Goal: Information Seeking & Learning: Learn about a topic

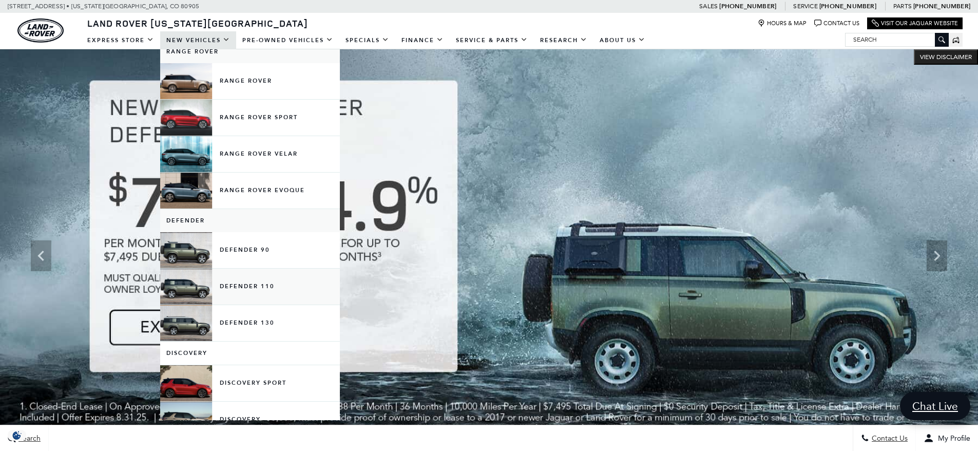
scroll to position [51, 0]
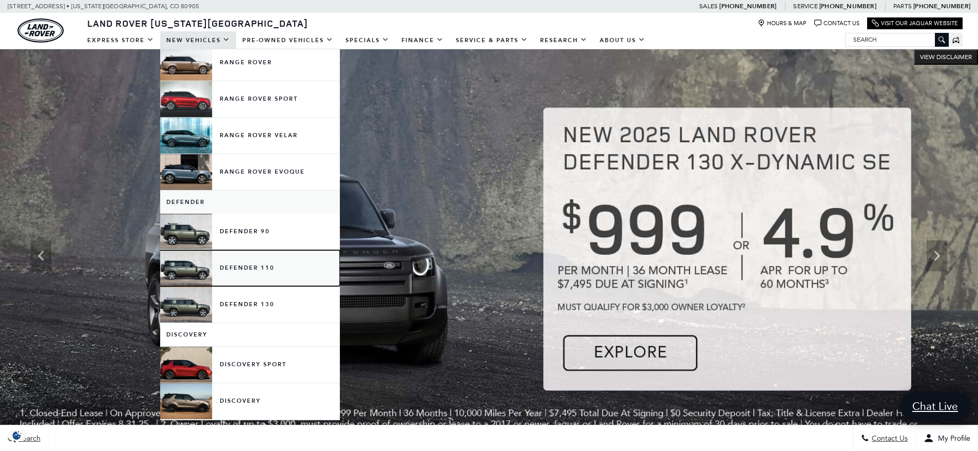
click at [244, 265] on link "Defender 110" at bounding box center [250, 268] width 180 height 36
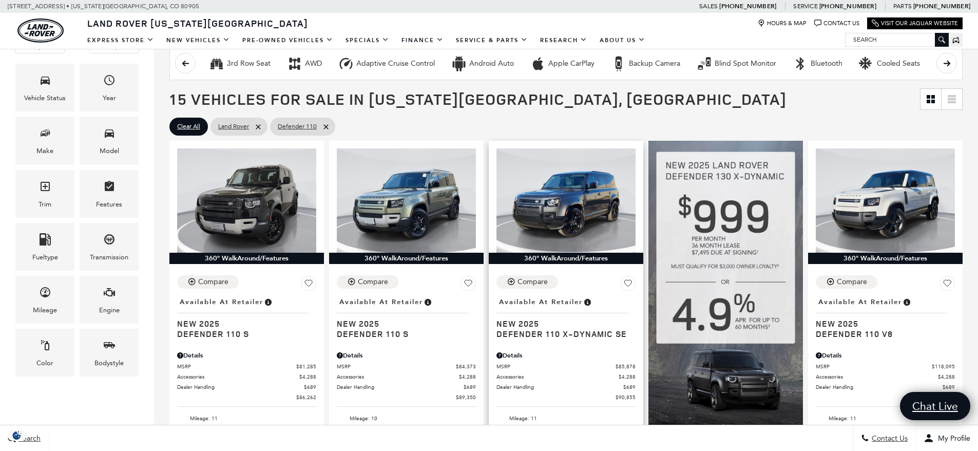
scroll to position [205, 0]
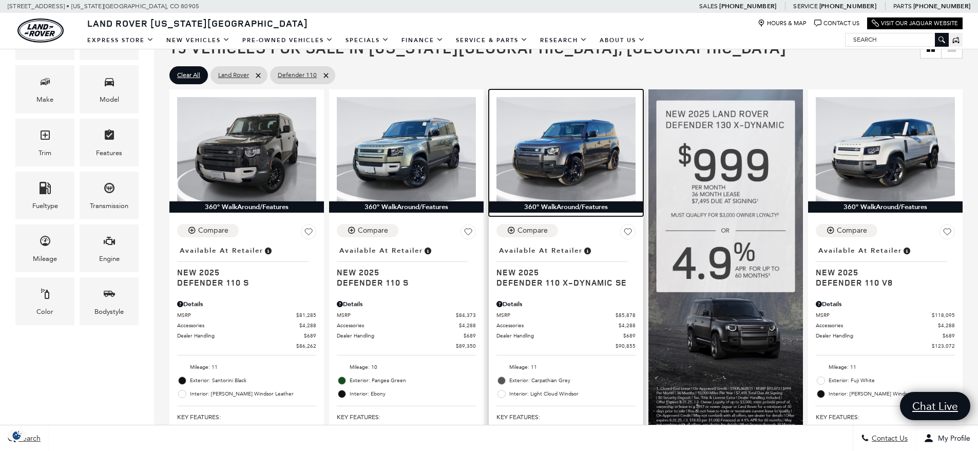
click at [568, 149] on img at bounding box center [565, 149] width 139 height 104
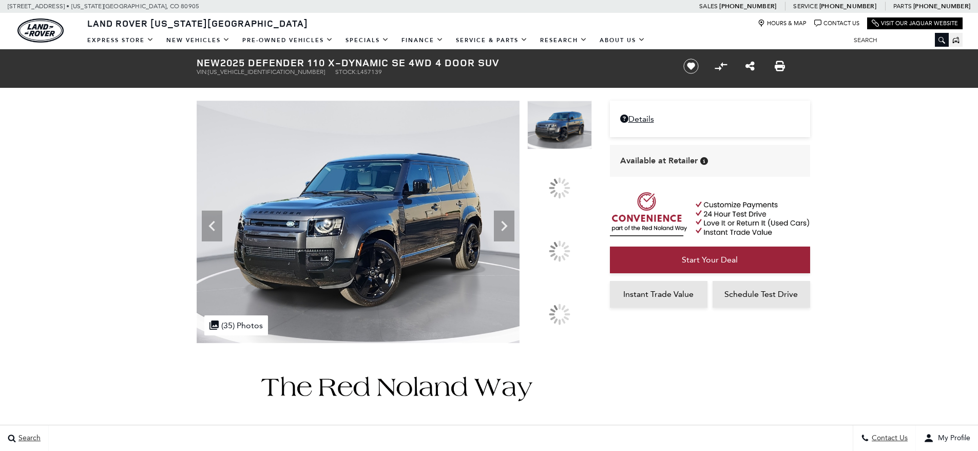
click at [560, 246] on div at bounding box center [560, 251] width 22 height 22
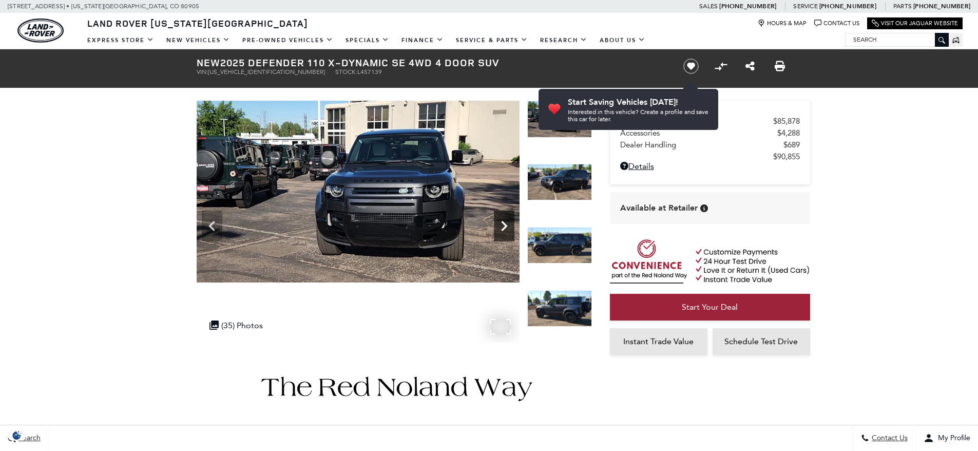
click at [503, 221] on icon "Next" at bounding box center [504, 226] width 21 height 21
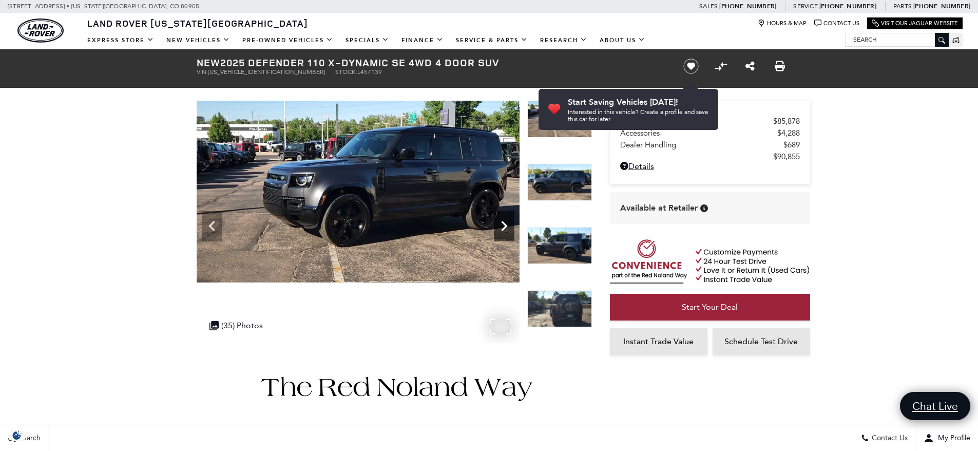
click at [503, 221] on icon "Next" at bounding box center [504, 226] width 21 height 21
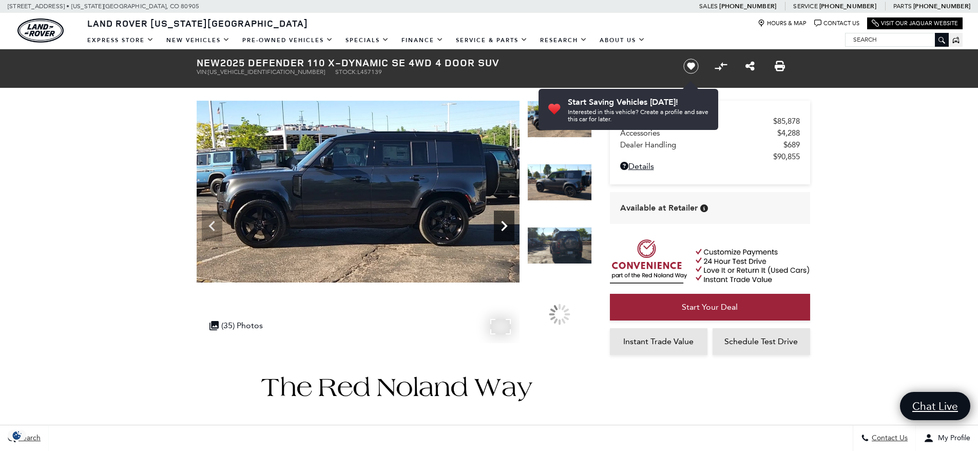
click at [502, 221] on icon "Next" at bounding box center [504, 226] width 6 height 10
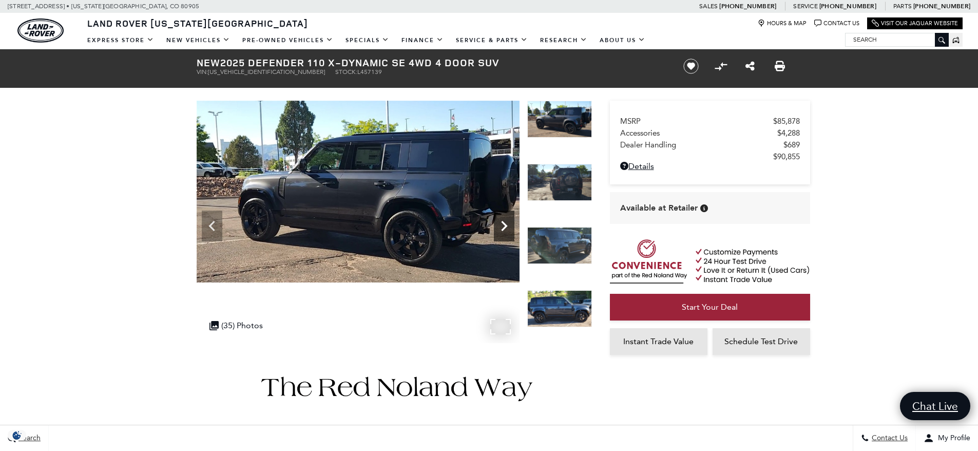
click at [502, 221] on icon "Next" at bounding box center [504, 226] width 6 height 10
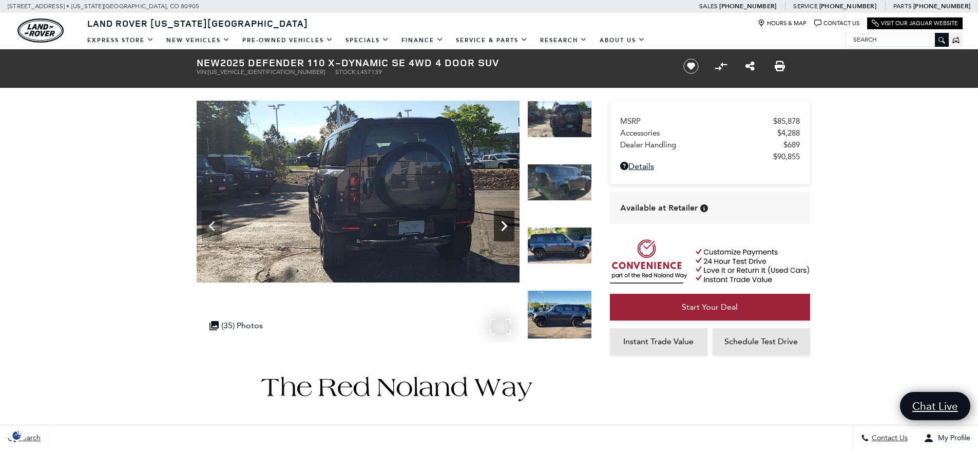
click at [502, 221] on icon "Next" at bounding box center [504, 226] width 6 height 10
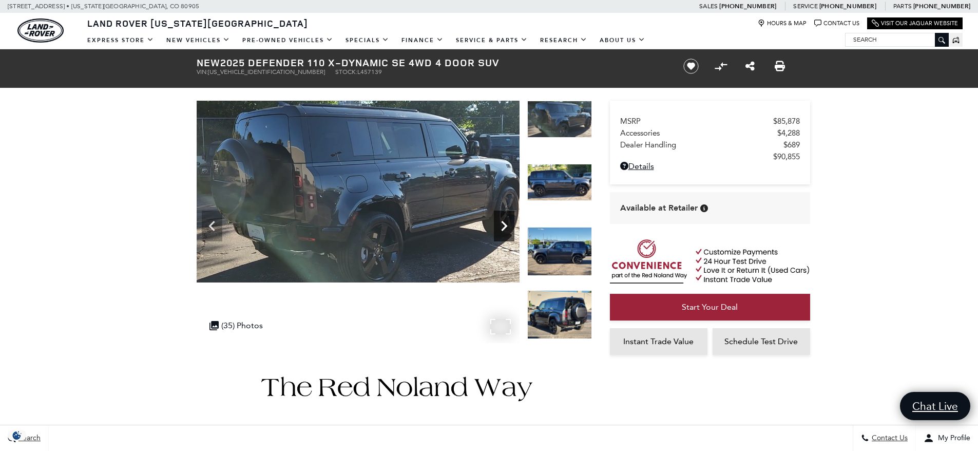
click at [502, 221] on icon "Next" at bounding box center [504, 226] width 6 height 10
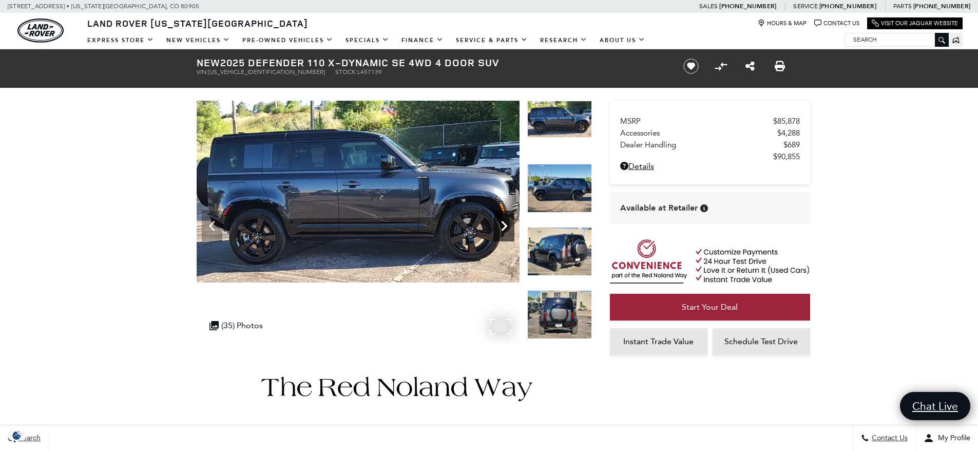
click at [502, 221] on icon "Next" at bounding box center [504, 226] width 6 height 10
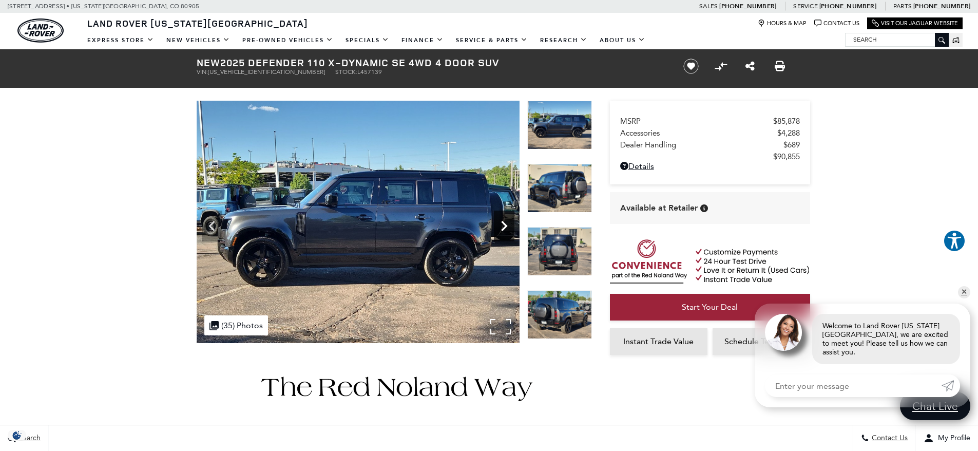
click at [502, 221] on icon "Next" at bounding box center [504, 226] width 6 height 10
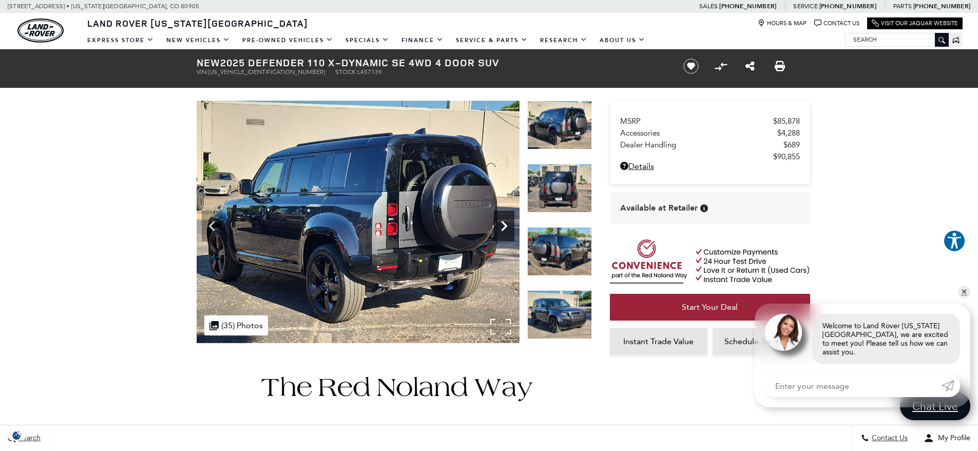
click at [502, 221] on icon "Next" at bounding box center [504, 226] width 6 height 10
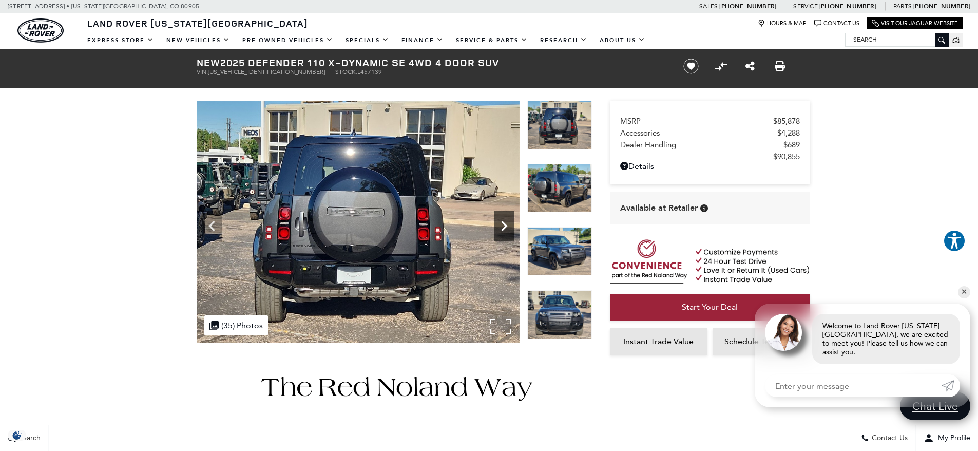
click at [502, 221] on icon "Next" at bounding box center [504, 226] width 6 height 10
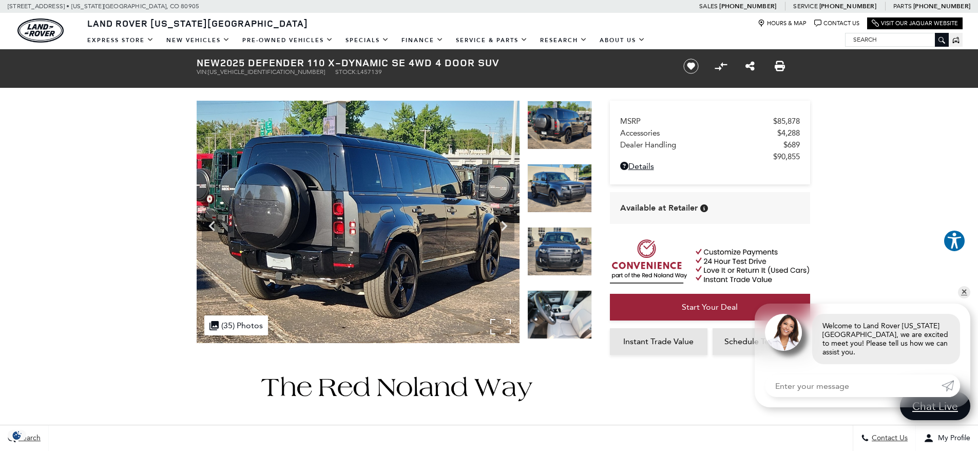
click at [279, 246] on img at bounding box center [358, 222] width 323 height 242
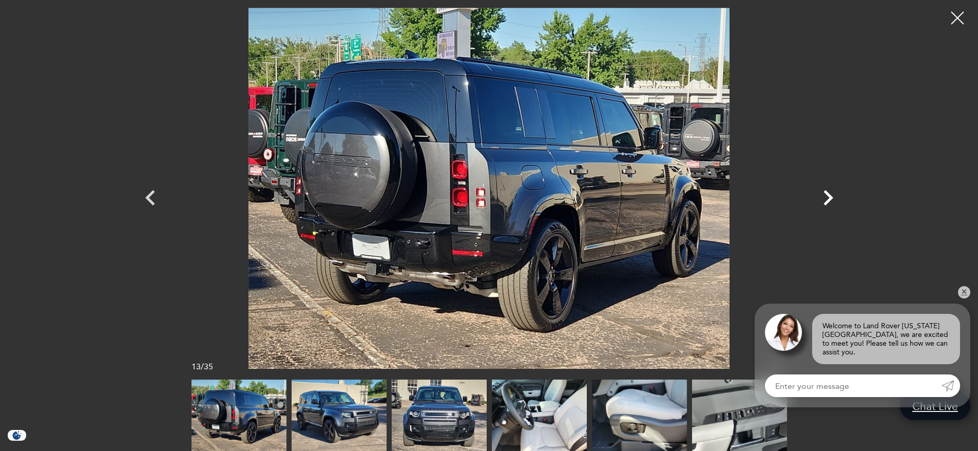
click at [826, 198] on icon "Next" at bounding box center [827, 197] width 31 height 31
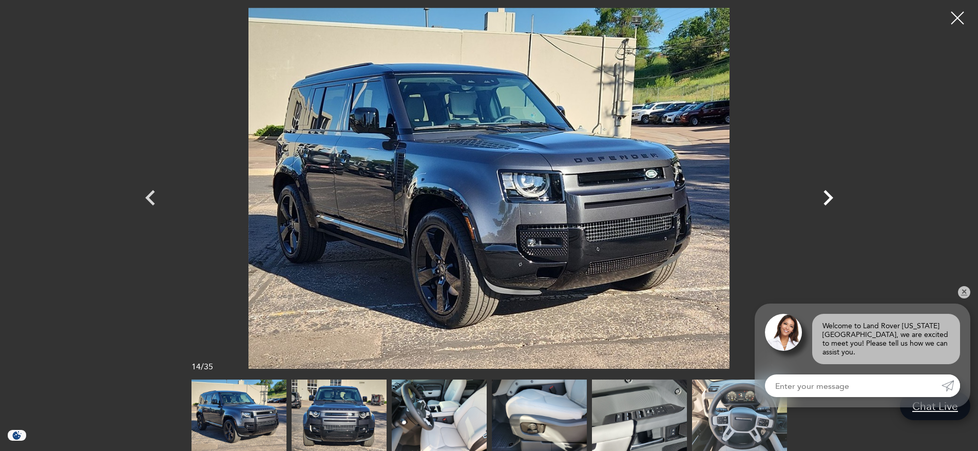
click at [826, 197] on icon "Next" at bounding box center [827, 197] width 31 height 31
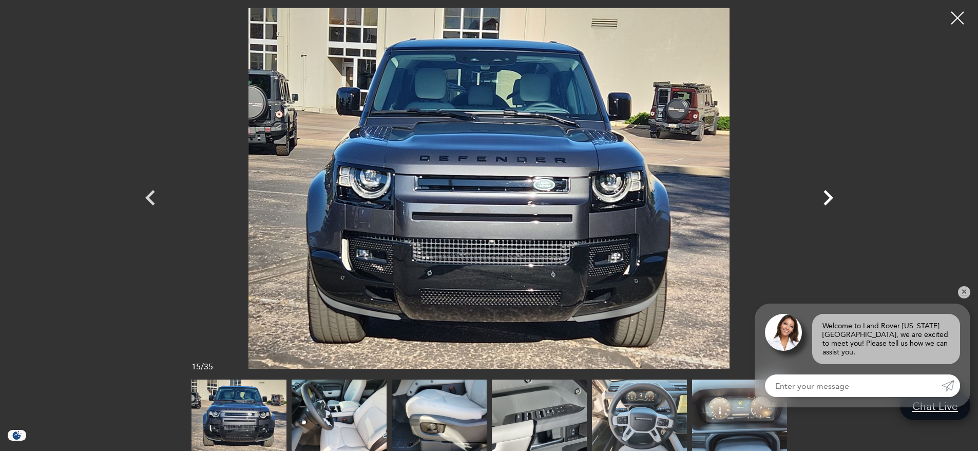
click at [826, 197] on icon "Next" at bounding box center [827, 197] width 31 height 31
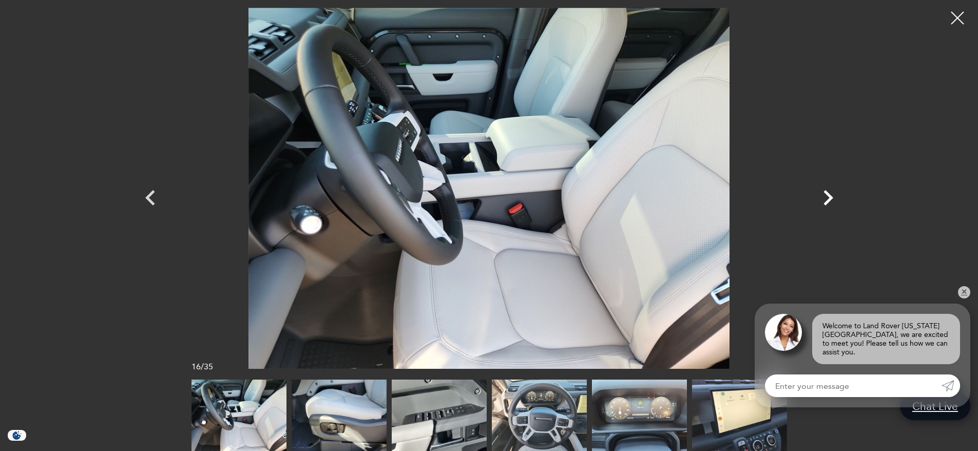
click at [826, 197] on icon "Next" at bounding box center [827, 197] width 31 height 31
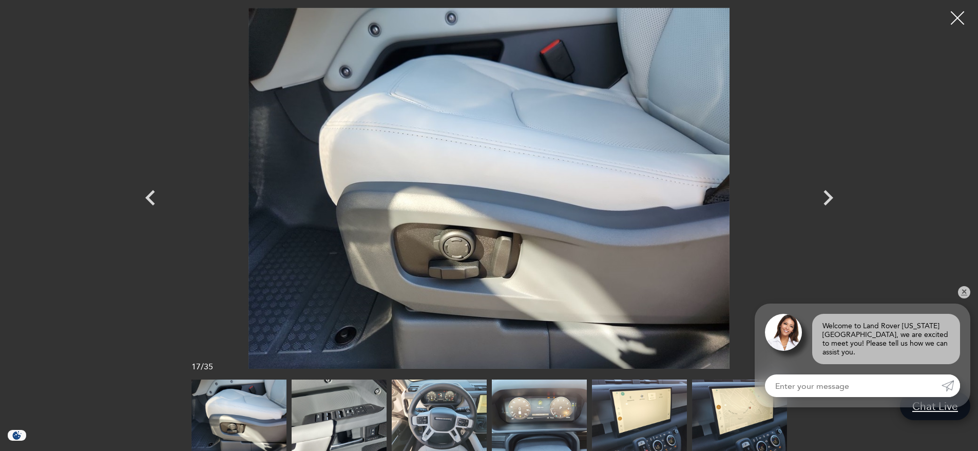
click at [955, 21] on div at bounding box center [957, 18] width 27 height 27
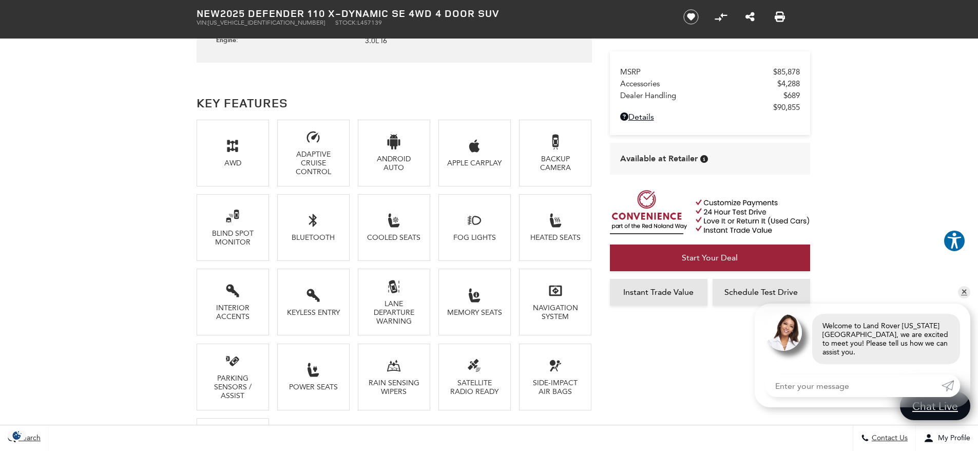
scroll to position [667, 0]
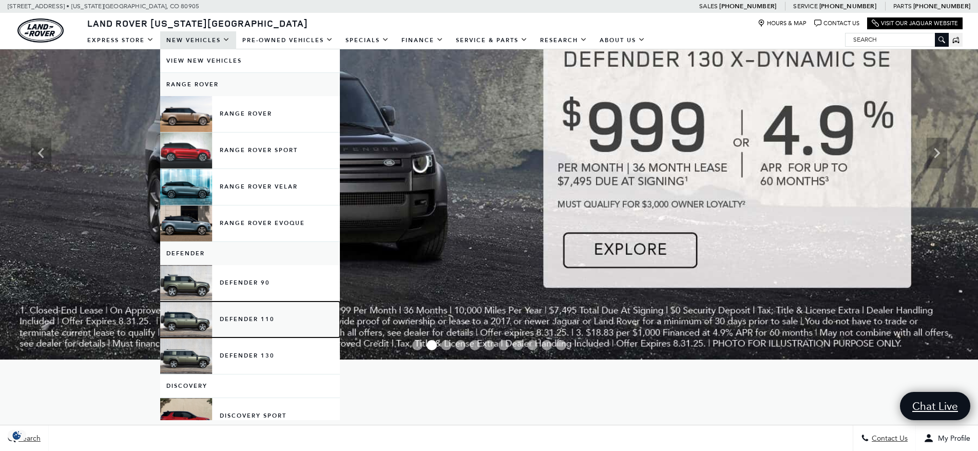
click at [249, 317] on link "Defender 110" at bounding box center [250, 319] width 180 height 36
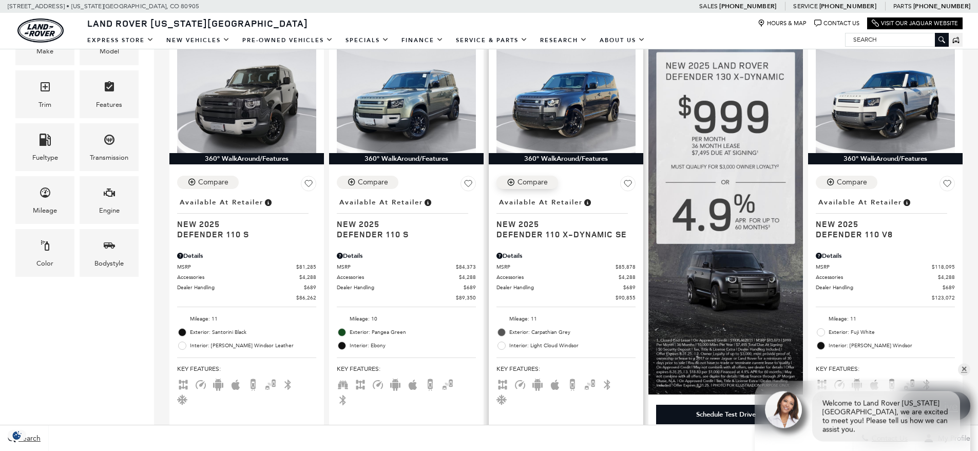
scroll to position [257, 0]
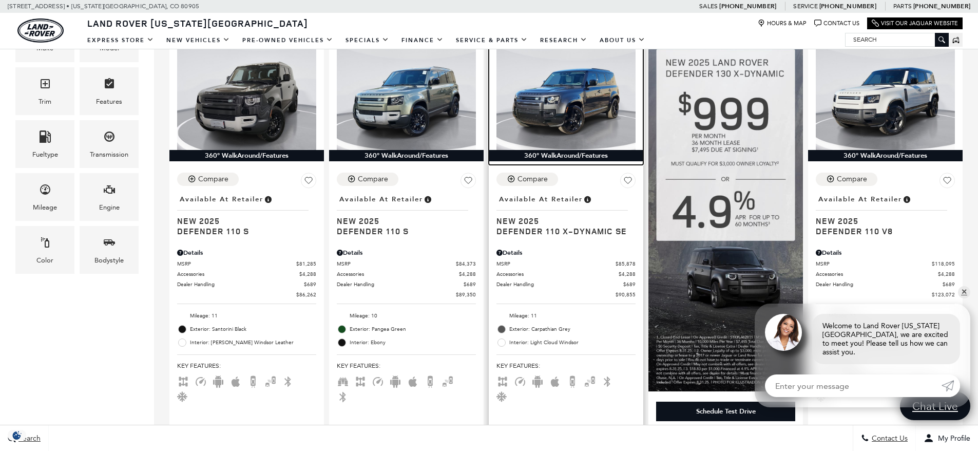
click at [575, 102] on img at bounding box center [565, 98] width 139 height 104
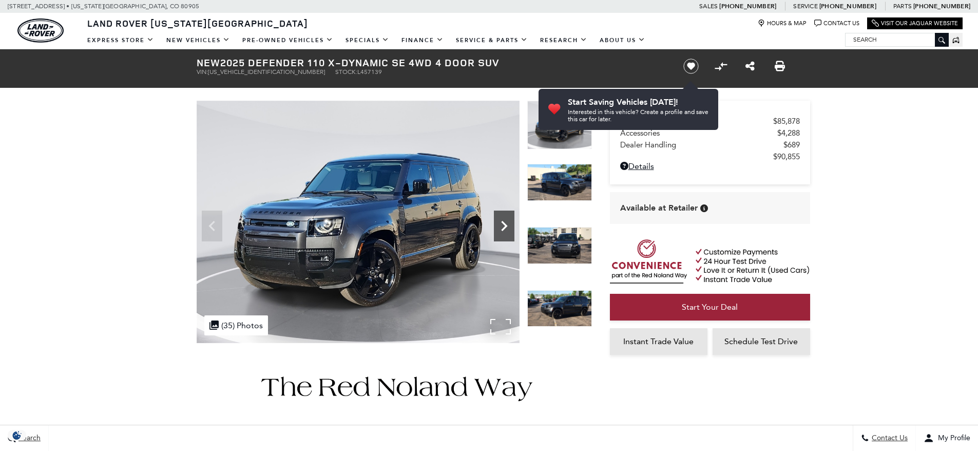
click at [505, 223] on icon "Next" at bounding box center [504, 226] width 21 height 21
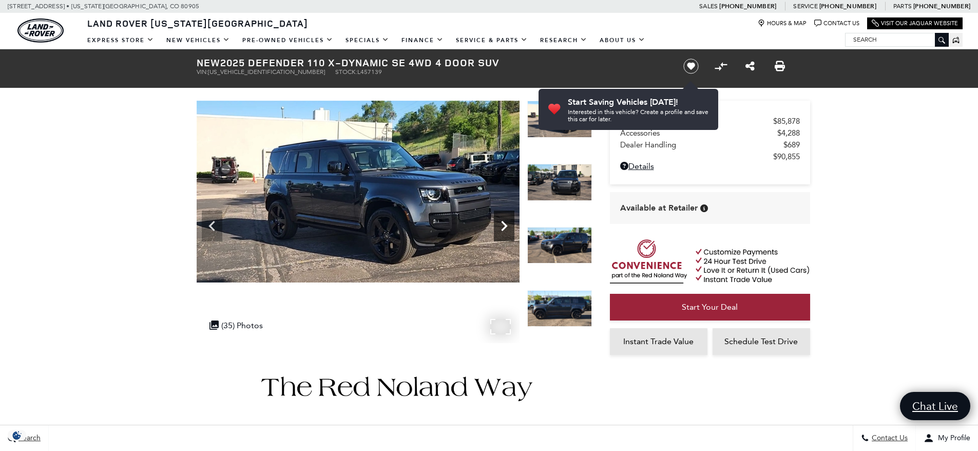
click at [505, 223] on icon "Next" at bounding box center [504, 226] width 21 height 21
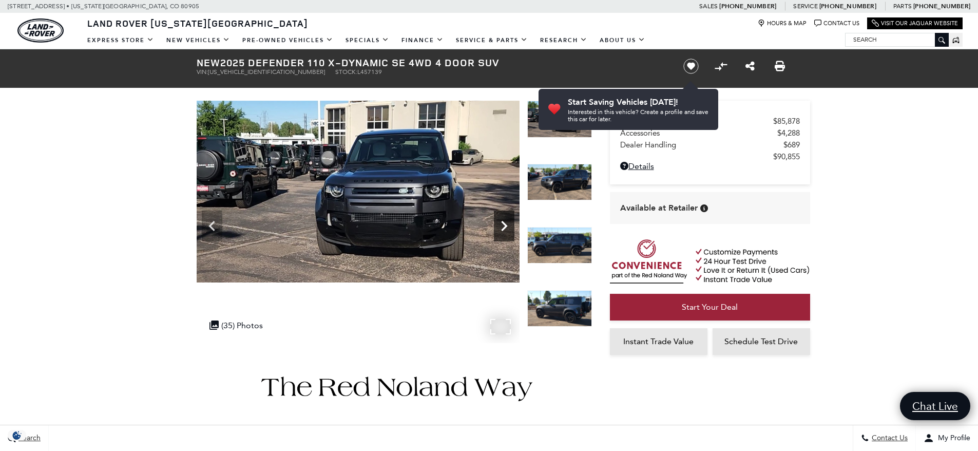
click at [505, 223] on icon "Next" at bounding box center [504, 226] width 21 height 21
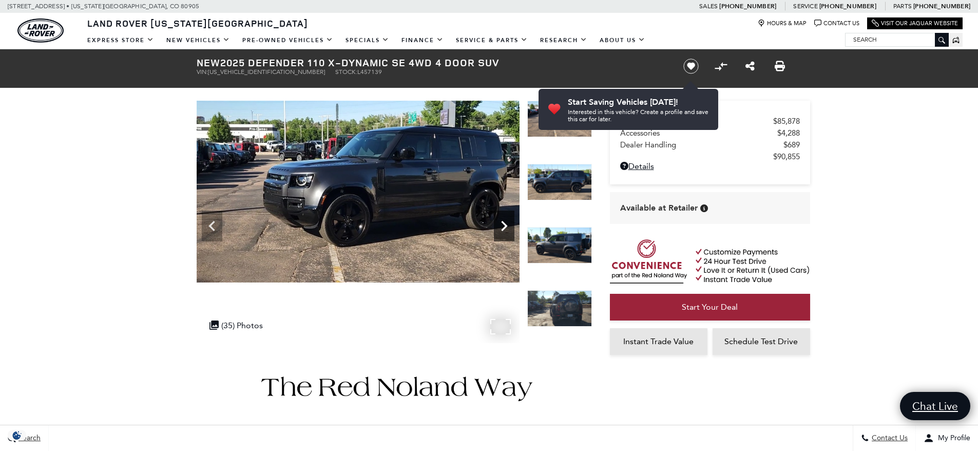
click at [505, 223] on icon "Next" at bounding box center [504, 226] width 21 height 21
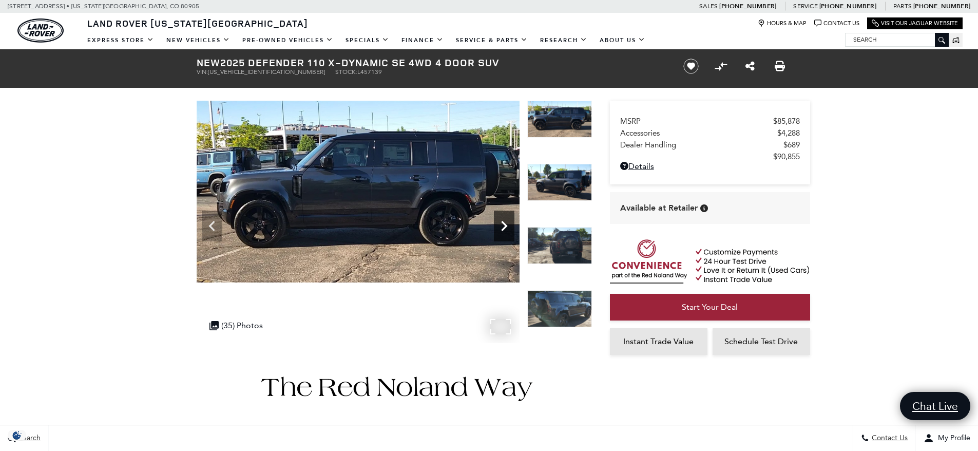
click at [505, 223] on icon "Next" at bounding box center [504, 226] width 21 height 21
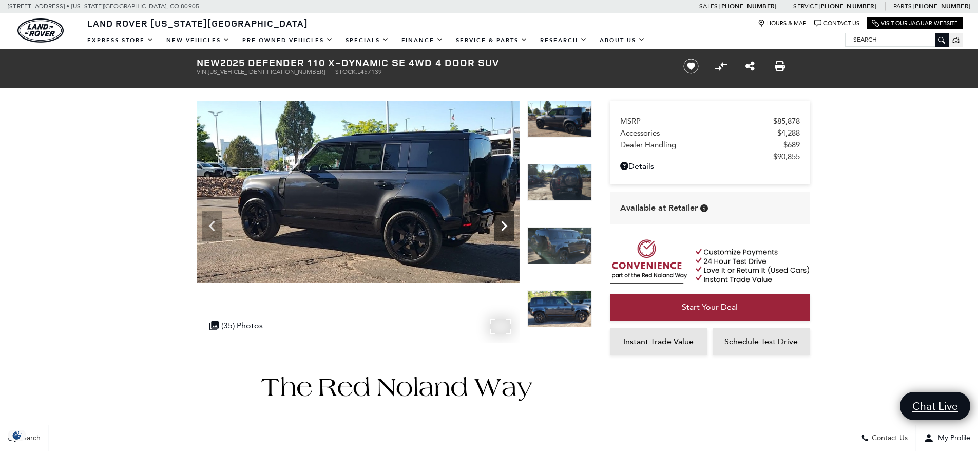
click at [505, 223] on icon "Next" at bounding box center [504, 226] width 21 height 21
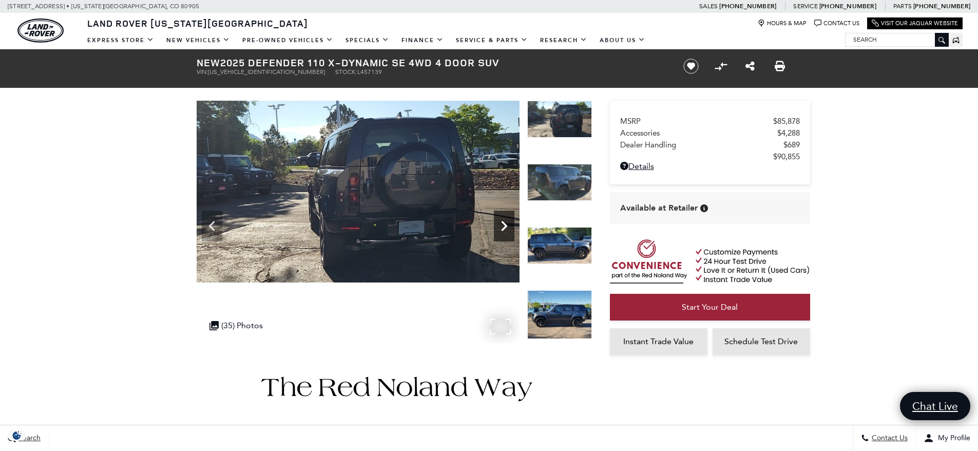
click at [505, 223] on icon "Next" at bounding box center [504, 226] width 21 height 21
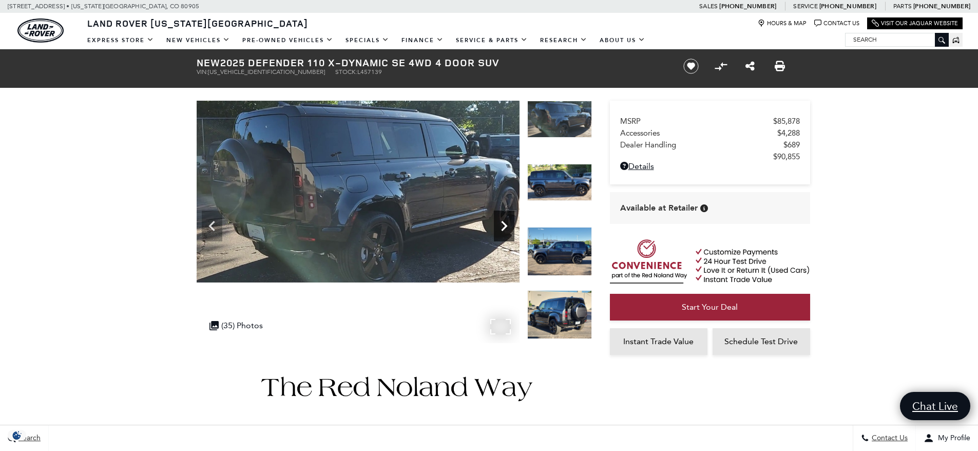
click at [505, 223] on icon "Next" at bounding box center [504, 226] width 21 height 21
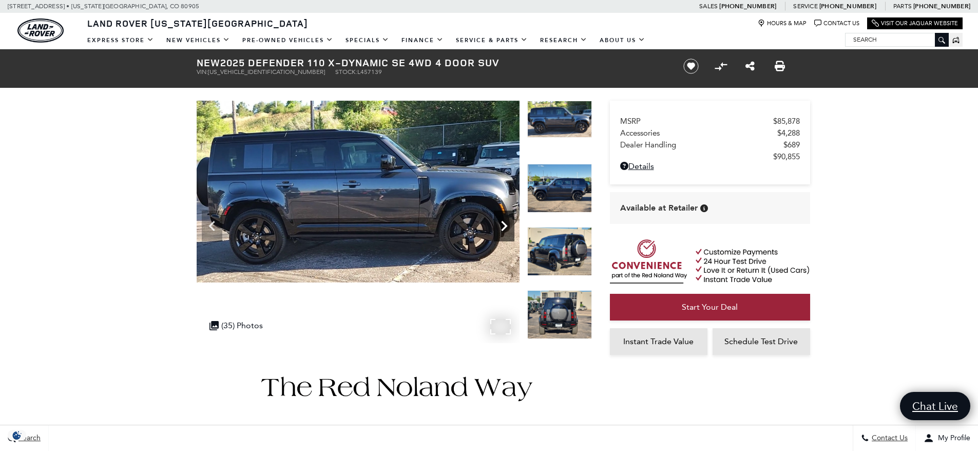
click at [505, 223] on icon "Next" at bounding box center [504, 226] width 21 height 21
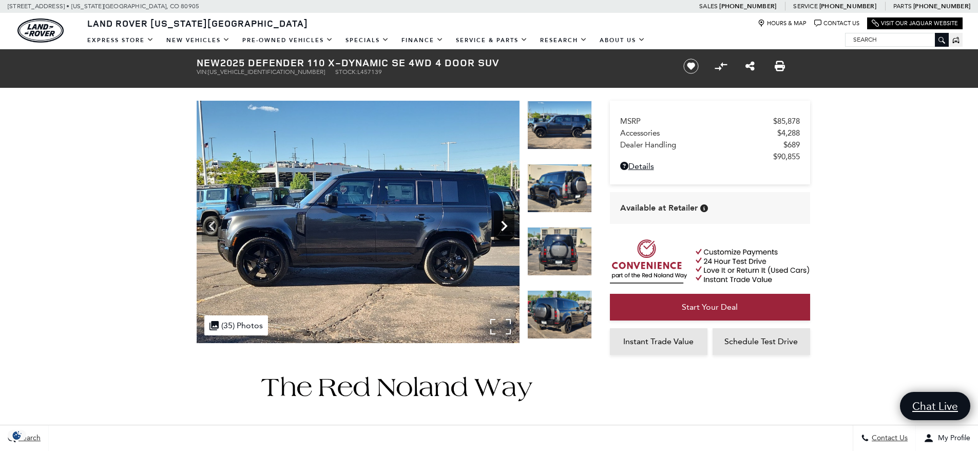
click at [505, 223] on icon "Next" at bounding box center [504, 226] width 21 height 21
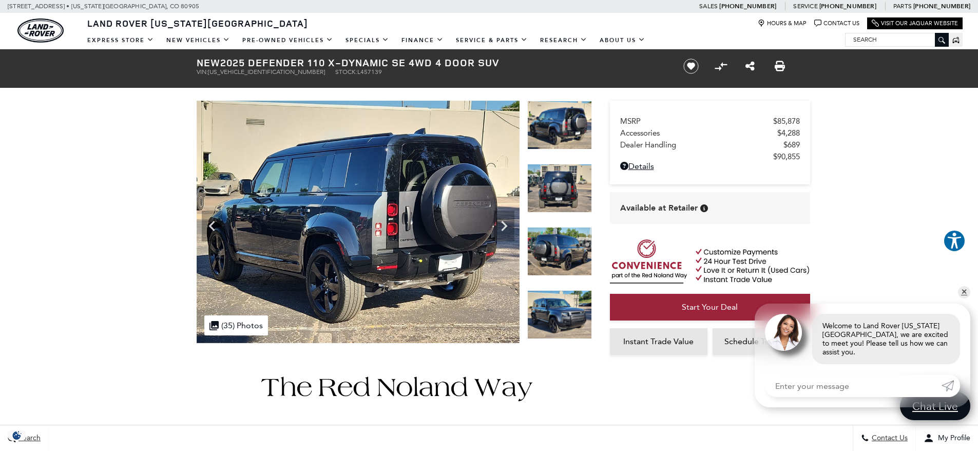
click at [967, 298] on link "✕" at bounding box center [964, 292] width 12 height 12
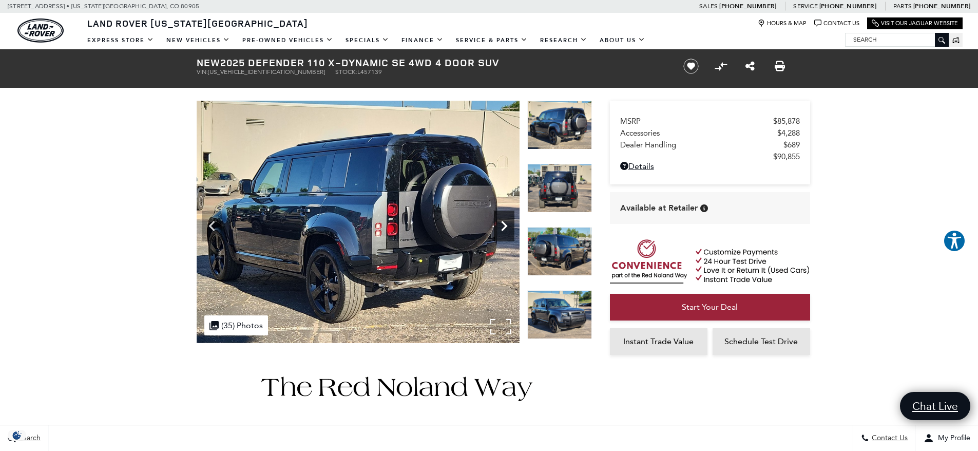
click at [509, 222] on icon "Next" at bounding box center [504, 226] width 21 height 21
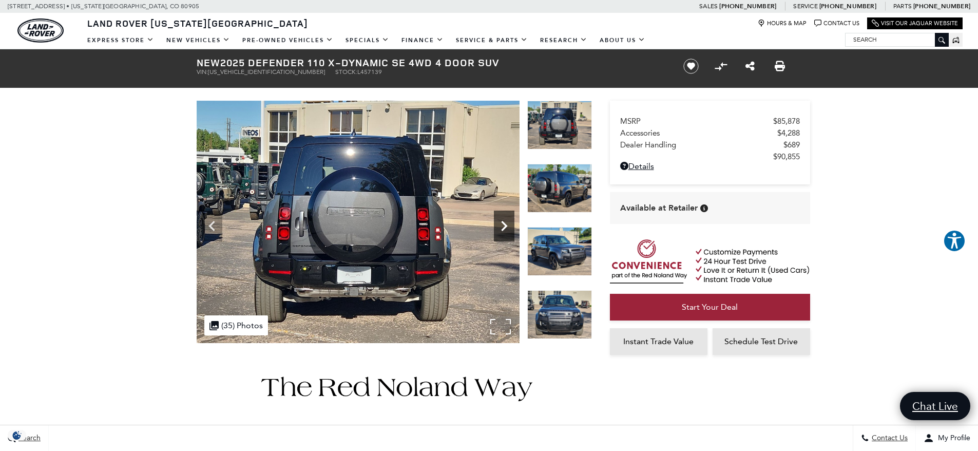
click at [509, 222] on icon "Next" at bounding box center [504, 226] width 21 height 21
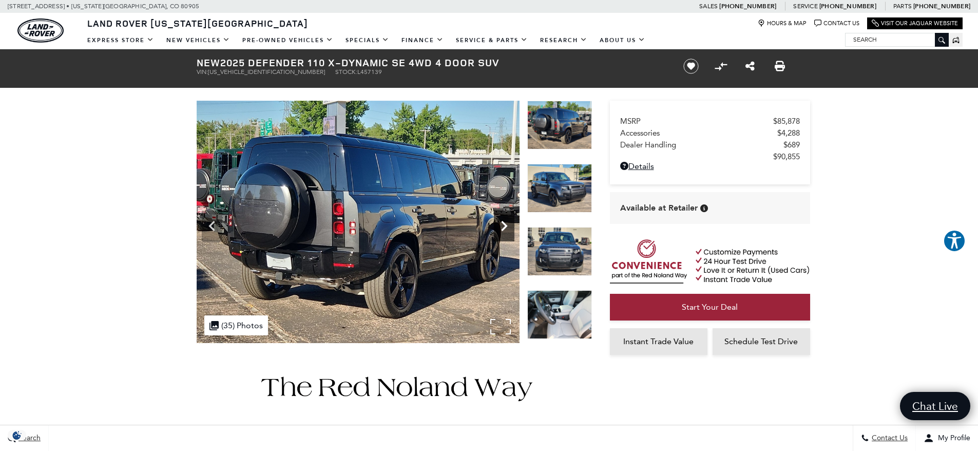
click at [509, 222] on icon "Next" at bounding box center [504, 226] width 21 height 21
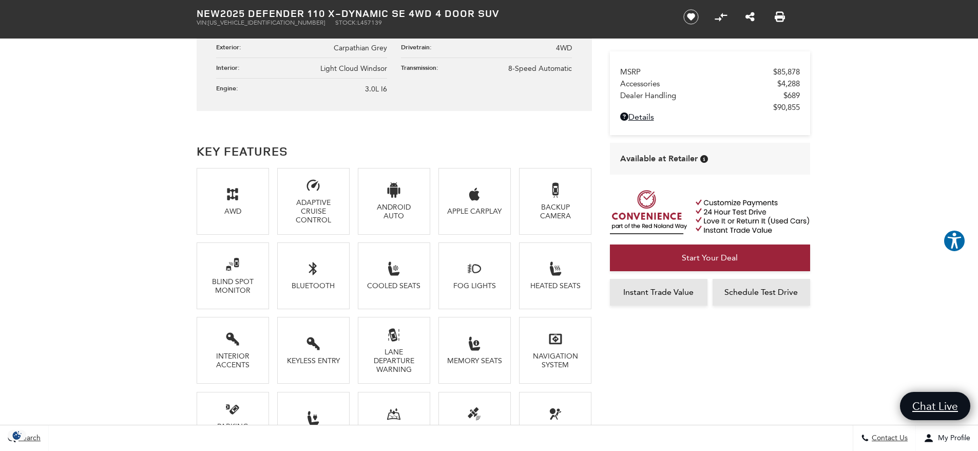
scroll to position [462, 0]
